Goal: Information Seeking & Learning: Learn about a topic

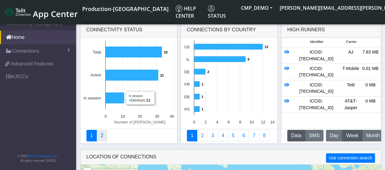
click at [101, 136] on link "2" at bounding box center [102, 136] width 11 height 12
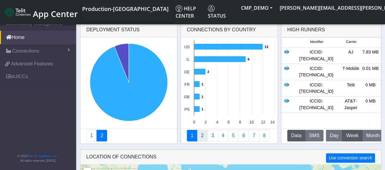
click at [199, 135] on link "2" at bounding box center [202, 136] width 11 height 12
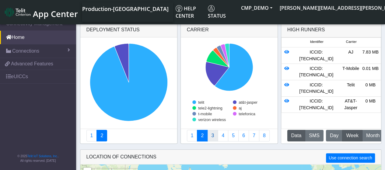
click at [212, 135] on link "3" at bounding box center [212, 136] width 11 height 12
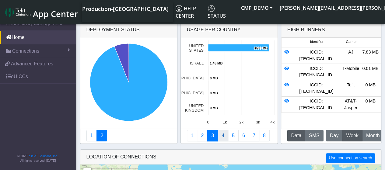
click at [222, 133] on link "4" at bounding box center [223, 136] width 11 height 12
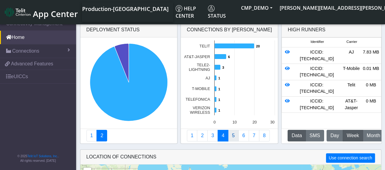
click at [232, 133] on link "5" at bounding box center [233, 136] width 11 height 12
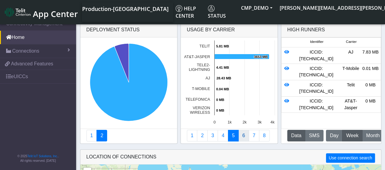
click at [241, 132] on link "6" at bounding box center [244, 136] width 11 height 12
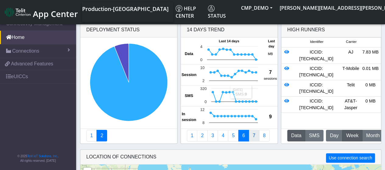
click at [252, 135] on link "7" at bounding box center [254, 136] width 11 height 12
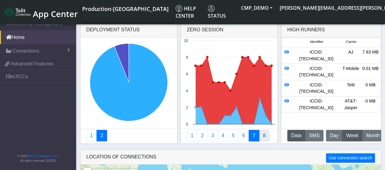
click at [262, 135] on link "8" at bounding box center [264, 136] width 11 height 12
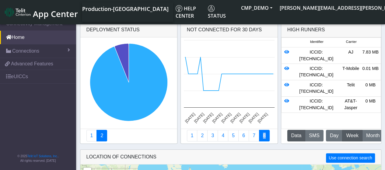
click at [347, 137] on span "Week" at bounding box center [352, 135] width 12 height 7
click at [367, 136] on span "Month" at bounding box center [373, 135] width 13 height 7
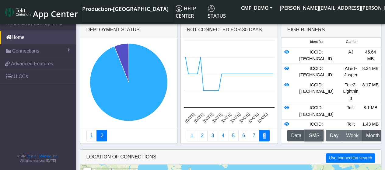
click at [314, 134] on button "SMS" at bounding box center [314, 136] width 19 height 12
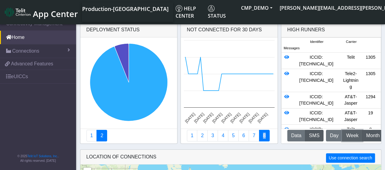
click at [347, 137] on span "Week" at bounding box center [352, 135] width 12 height 7
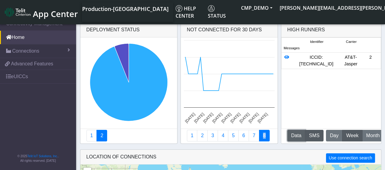
click at [299, 135] on button "Data" at bounding box center [297, 136] width 18 height 12
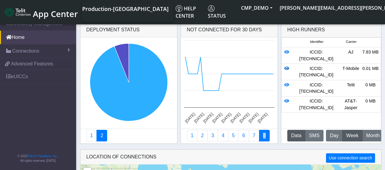
click at [286, 71] on icon at bounding box center [287, 68] width 5 height 4
click at [287, 71] on icon at bounding box center [287, 68] width 5 height 4
click at [286, 71] on icon at bounding box center [287, 68] width 5 height 4
click at [314, 79] on div "ICCID: [TECHNICAL_ID]" at bounding box center [316, 72] width 49 height 13
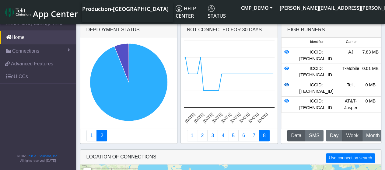
click at [285, 87] on icon at bounding box center [287, 85] width 5 height 4
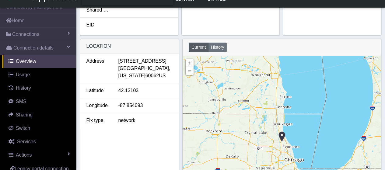
scroll to position [274, 0]
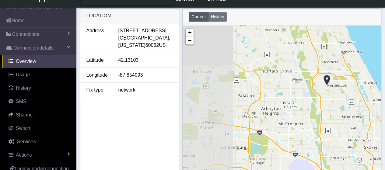
drag, startPoint x: 250, startPoint y: 124, endPoint x: 350, endPoint y: 151, distance: 102.8
click at [353, 151] on div "+ − ©2025 MapQuest, | Terms" at bounding box center [282, 111] width 198 height 171
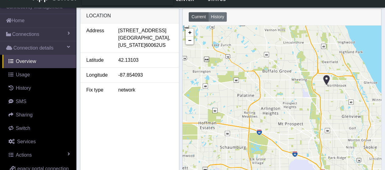
click at [326, 78] on img at bounding box center [327, 80] width 7 height 12
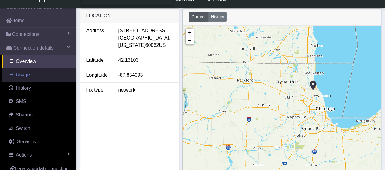
click at [27, 74] on span "Usage" at bounding box center [23, 74] width 14 height 5
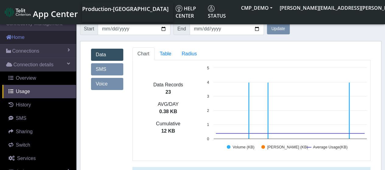
click at [32, 37] on link "Home" at bounding box center [38, 37] width 76 height 13
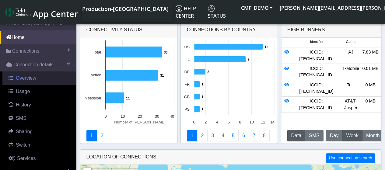
click at [41, 76] on link "Overview" at bounding box center [39, 78] width 74 height 13
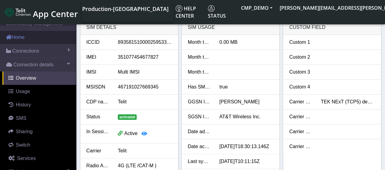
click at [36, 35] on link "Home" at bounding box center [38, 37] width 76 height 13
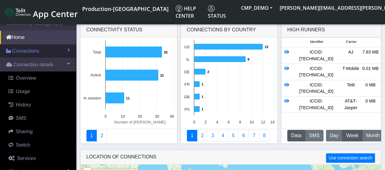
click at [68, 49] on span at bounding box center [69, 50] width 2 height 5
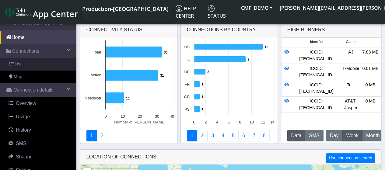
click at [34, 62] on link "List" at bounding box center [38, 64] width 76 height 13
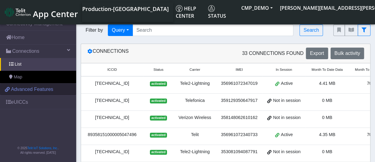
click at [34, 90] on span "Advanced Features" at bounding box center [32, 89] width 42 height 7
click at [35, 89] on span "Advanced Features" at bounding box center [32, 89] width 42 height 7
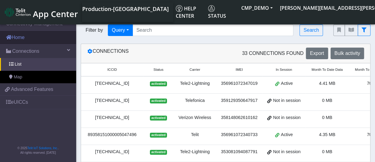
click at [34, 37] on link "Home" at bounding box center [38, 37] width 76 height 13
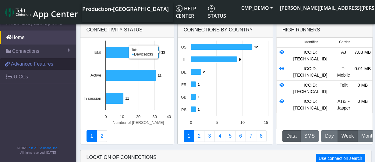
click at [19, 63] on span "Advanced Features" at bounding box center [32, 63] width 42 height 7
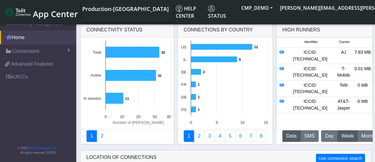
click at [14, 38] on link "Home" at bounding box center [38, 37] width 76 height 13
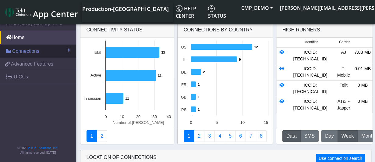
click at [31, 51] on span "Connections" at bounding box center [25, 51] width 27 height 7
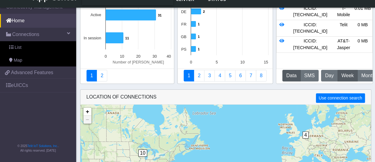
scroll to position [97, 0]
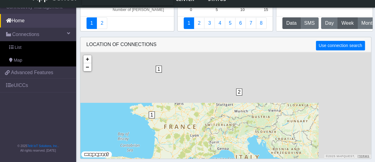
drag, startPoint x: 270, startPoint y: 86, endPoint x: 160, endPoint y: 159, distance: 132.2
click at [161, 160] on div "LOCATION OF CONNECTIONS Use connection search Loading... 10 2 1 1 + − ©2025 Map…" at bounding box center [225, 99] width 291 height 125
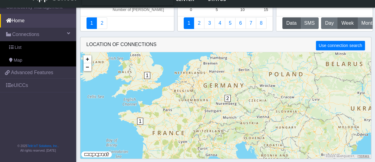
click at [140, 122] on span "1" at bounding box center [140, 121] width 6 height 7
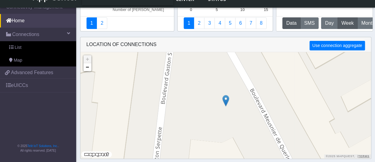
click at [224, 101] on img at bounding box center [225, 101] width 7 height 12
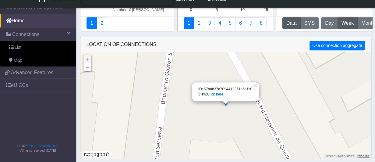
click at [212, 95] on link "Click here" at bounding box center [215, 94] width 16 height 4
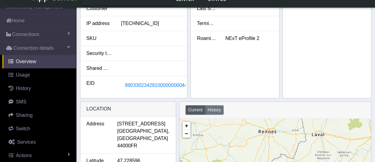
scroll to position [244, 0]
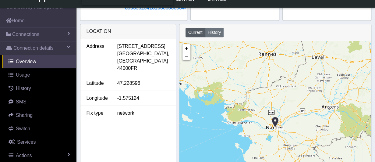
click at [276, 122] on img at bounding box center [275, 122] width 7 height 12
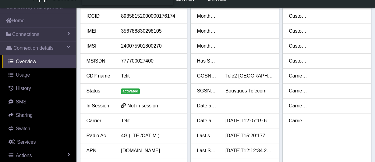
scroll to position [0, 0]
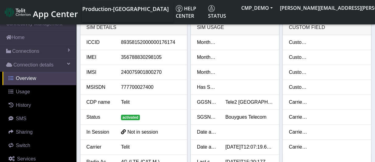
click at [29, 78] on span "Overview" at bounding box center [26, 78] width 20 height 5
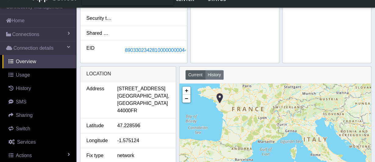
scroll to position [274, 0]
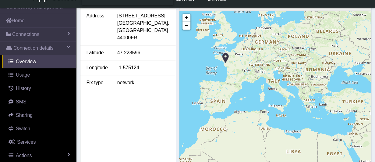
click at [239, 69] on div "+ − Terms" at bounding box center [275, 96] width 192 height 171
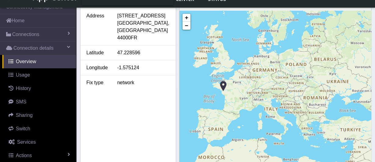
drag, startPoint x: 239, startPoint y: 69, endPoint x: 236, endPoint y: 107, distance: 38.5
click at [237, 108] on div "+ − Terms" at bounding box center [275, 96] width 192 height 171
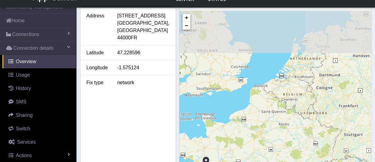
drag, startPoint x: 225, startPoint y: 86, endPoint x: 228, endPoint y: 117, distance: 31.2
click at [233, 137] on div "+ − Terms" at bounding box center [275, 96] width 192 height 171
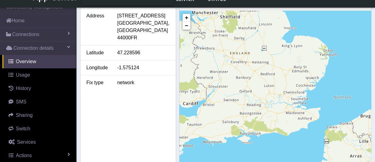
drag, startPoint x: 221, startPoint y: 88, endPoint x: 270, endPoint y: 122, distance: 59.2
click at [270, 122] on div "+ − Terms" at bounding box center [275, 96] width 192 height 171
click at [188, 26] on link "−" at bounding box center [186, 26] width 8 height 8
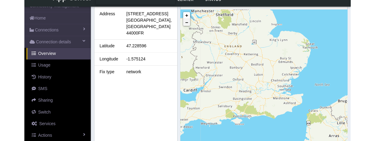
scroll to position [282, 0]
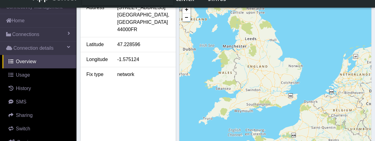
click at [227, 26] on div "+ − Terms" at bounding box center [275, 87] width 192 height 171
